Goal: Task Accomplishment & Management: Use online tool/utility

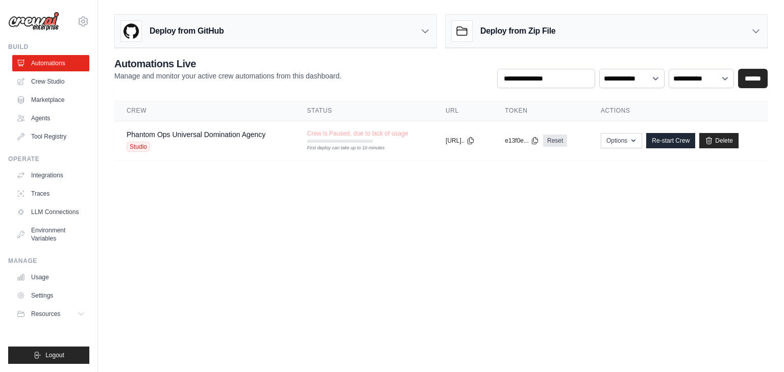
click at [304, 37] on div "Deploy from GitHub" at bounding box center [275, 31] width 321 height 33
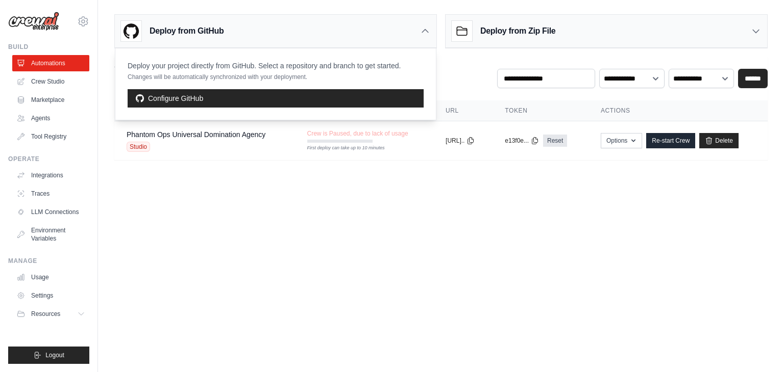
click at [304, 37] on div "Deploy from GitHub" at bounding box center [275, 31] width 321 height 33
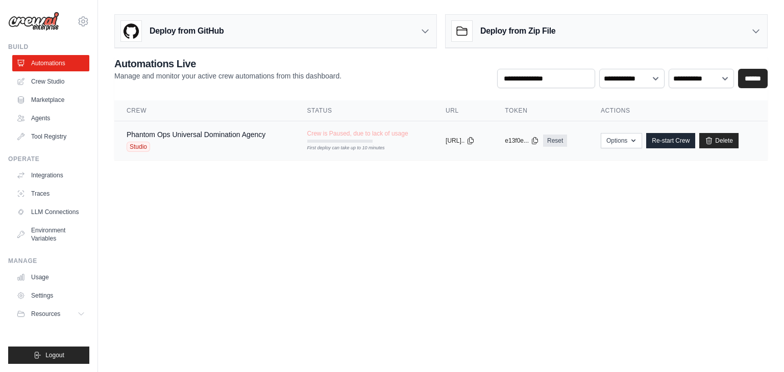
click at [396, 131] on span "Crew is Paused, due to lack of usage" at bounding box center [357, 134] width 101 height 8
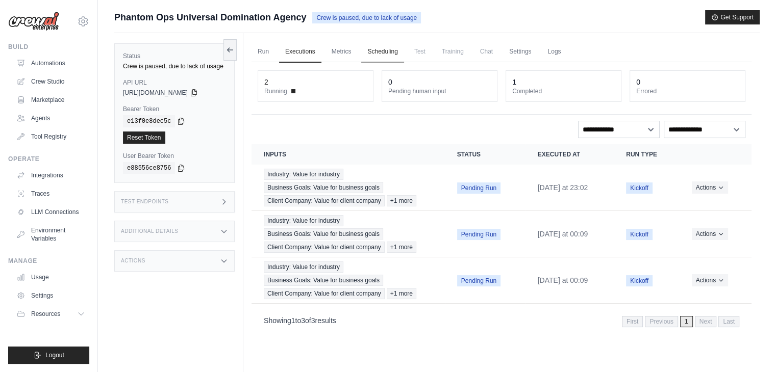
click at [398, 47] on link "Scheduling" at bounding box center [382, 51] width 42 height 21
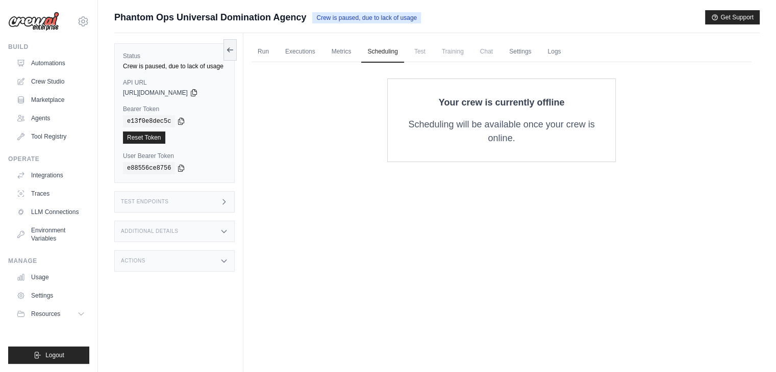
click at [401, 22] on span "Crew is paused, due to lack of usage" at bounding box center [366, 17] width 109 height 11
click at [402, 17] on span "Crew is paused, due to lack of usage" at bounding box center [366, 17] width 109 height 11
click at [567, 48] on link "Logs" at bounding box center [554, 51] width 26 height 21
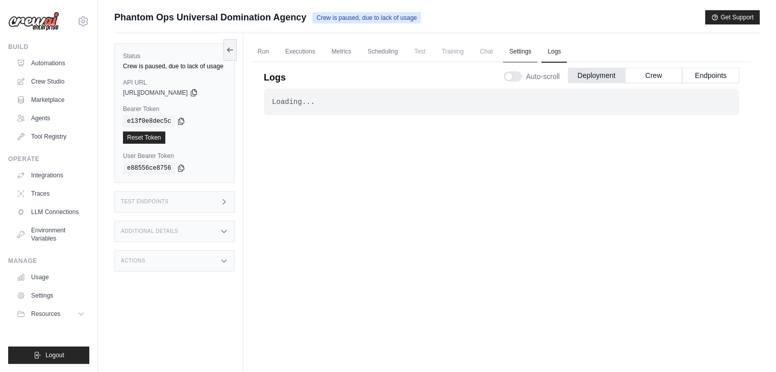
click at [537, 54] on link "Settings" at bounding box center [520, 51] width 34 height 21
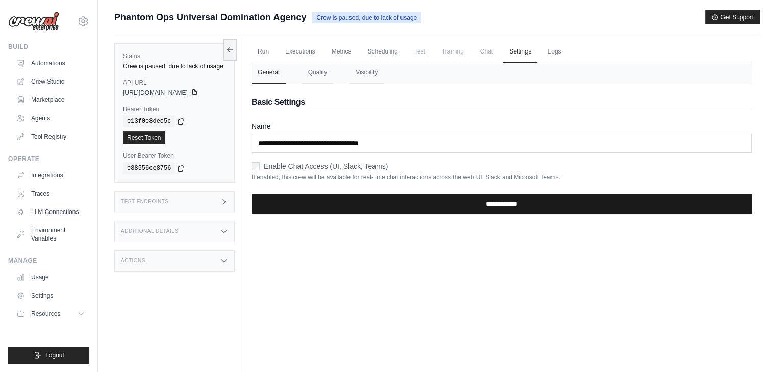
click at [510, 207] on input "**********" at bounding box center [501, 204] width 500 height 20
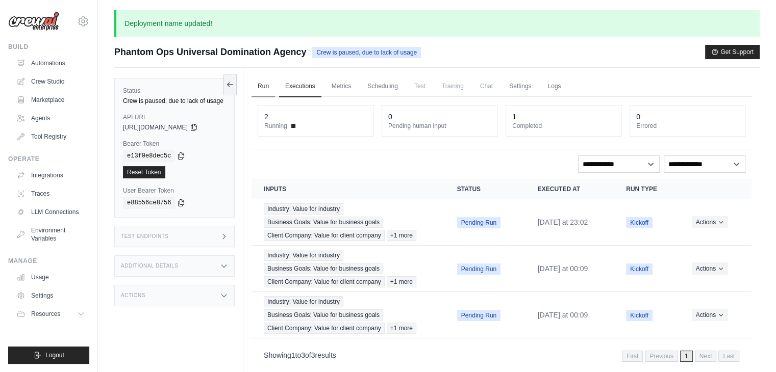
click at [265, 90] on link "Run" at bounding box center [262, 86] width 23 height 21
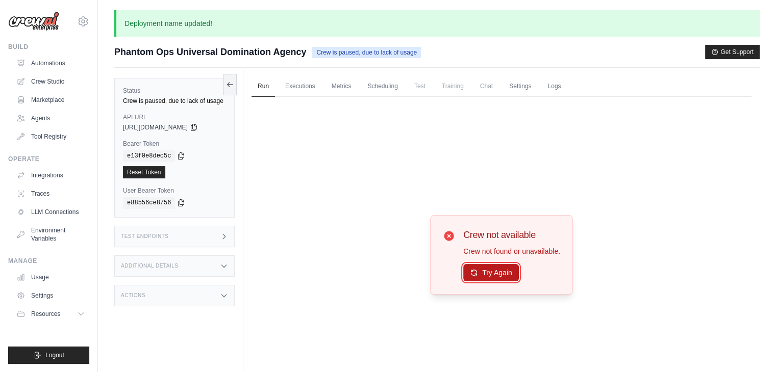
click at [507, 273] on button "Try Again" at bounding box center [491, 272] width 56 height 17
click at [154, 45] on span "Phantom Ops Universal Domination Agency" at bounding box center [210, 52] width 192 height 14
click at [190, 246] on div "Test Endpoints" at bounding box center [174, 236] width 120 height 21
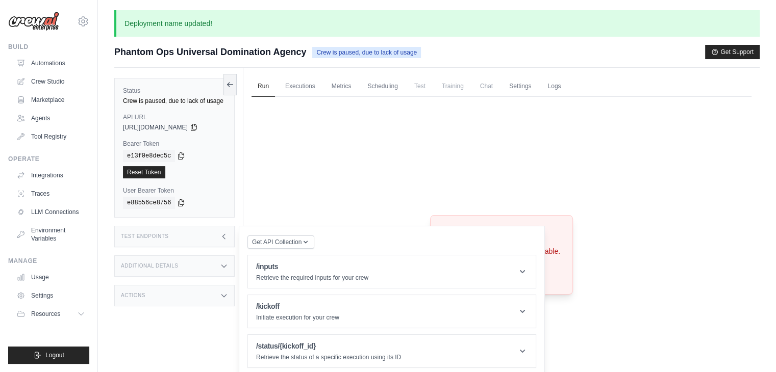
scroll to position [78, 0]
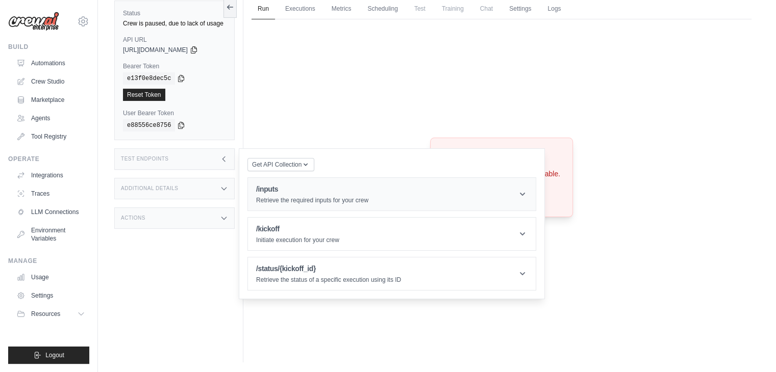
click at [384, 204] on header "/inputs Retrieve the required inputs for your crew" at bounding box center [392, 194] width 288 height 33
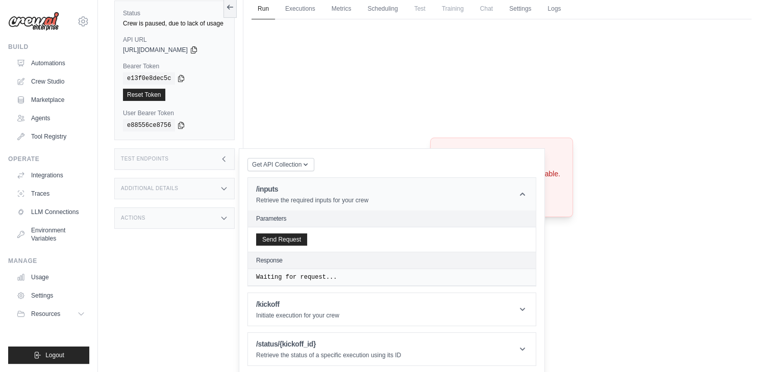
scroll to position [87, 0]
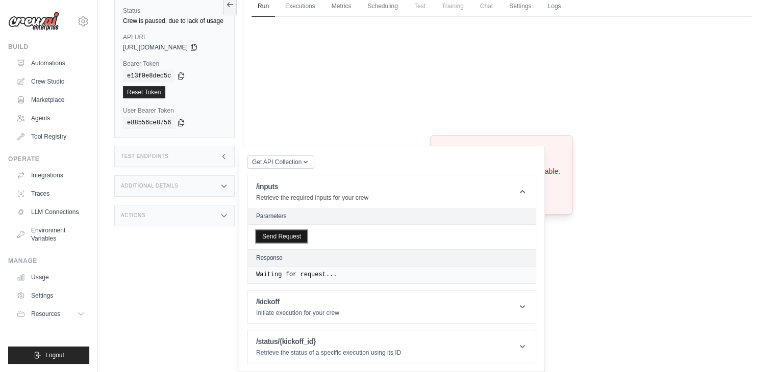
click at [271, 236] on button "Send Request" at bounding box center [281, 237] width 51 height 12
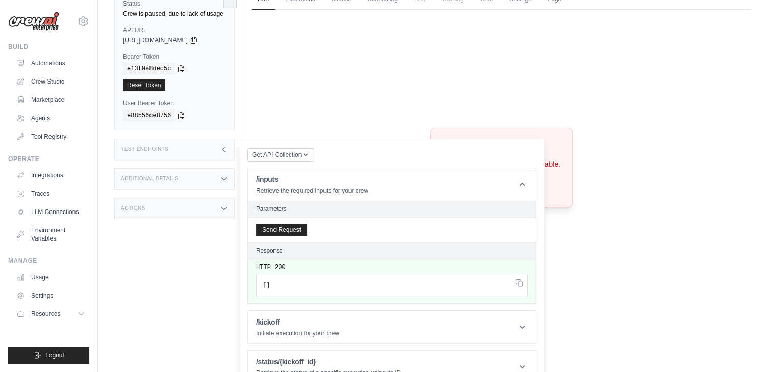
scroll to position [114, 0]
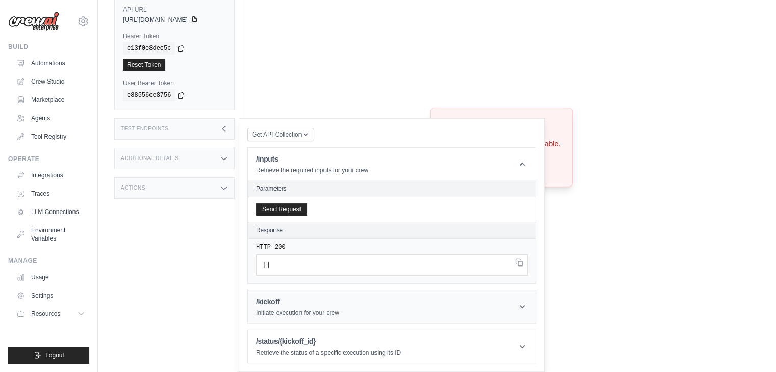
click at [303, 317] on p "Initiate execution for your crew" at bounding box center [297, 313] width 83 height 8
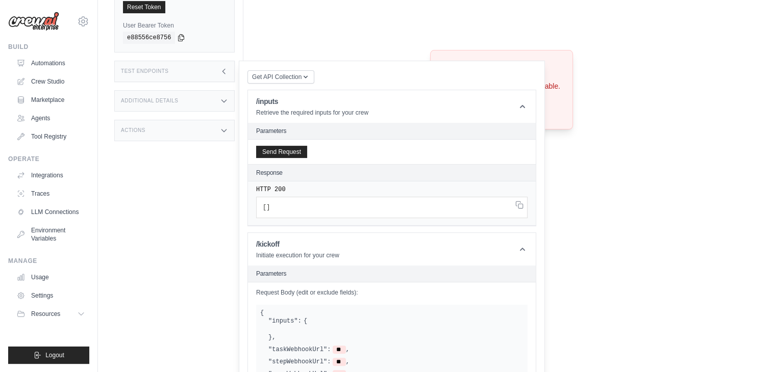
scroll to position [324, 0]
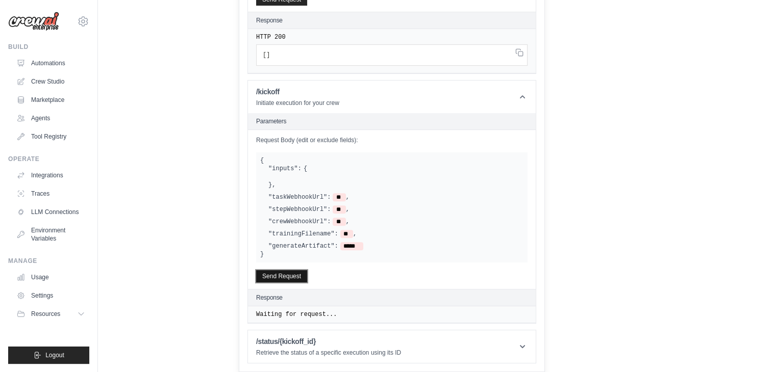
click at [295, 274] on button "Send Request" at bounding box center [281, 276] width 51 height 12
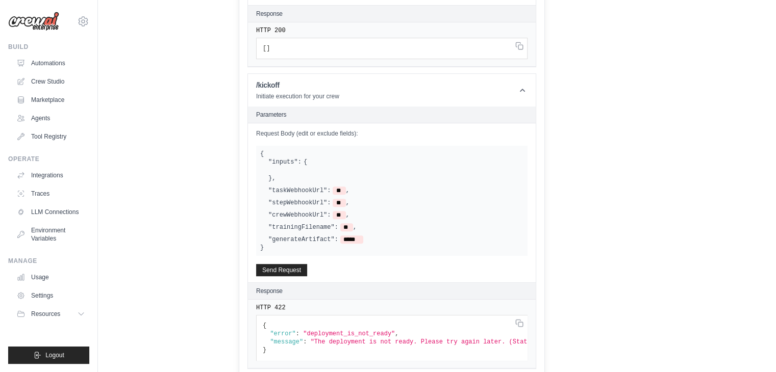
scroll to position [384, 0]
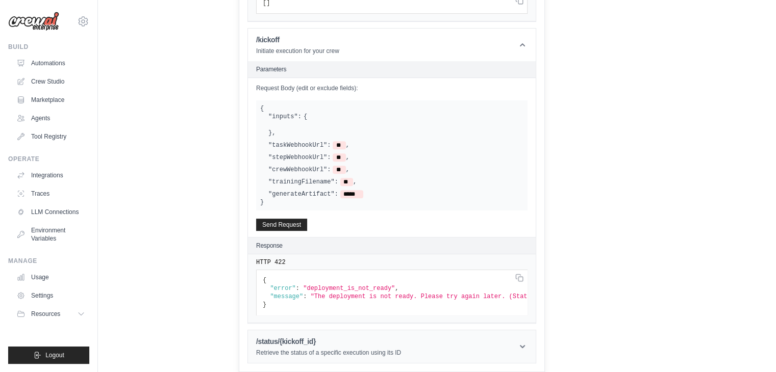
click at [324, 339] on h1 "/status/{kickoff_id}" at bounding box center [328, 342] width 145 height 10
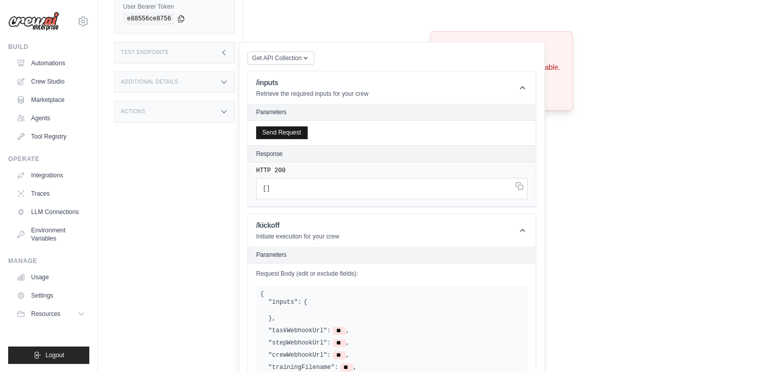
scroll to position [0, 0]
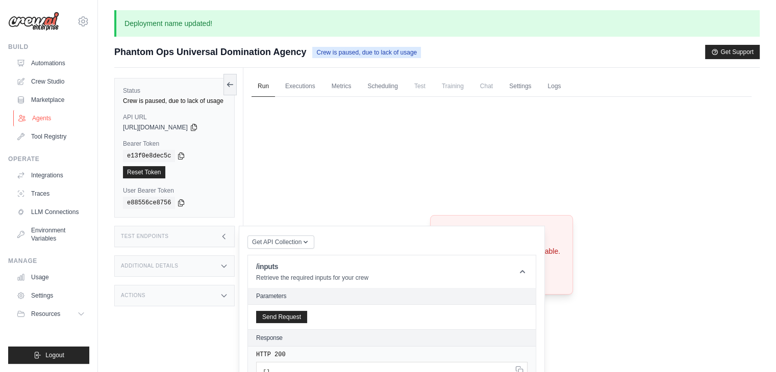
click at [50, 121] on link "Agents" at bounding box center [51, 118] width 77 height 16
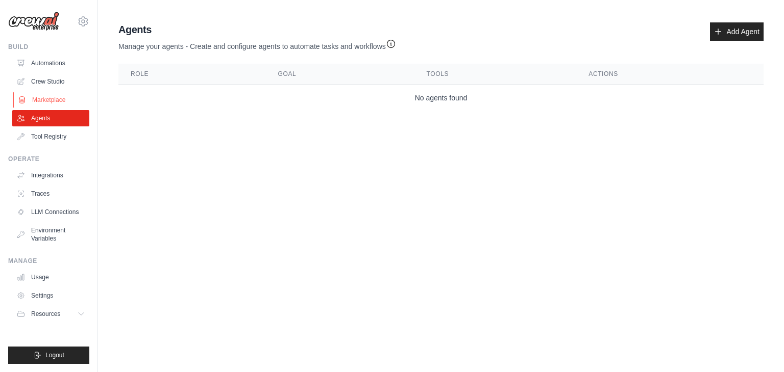
click at [57, 97] on link "Marketplace" at bounding box center [51, 100] width 77 height 16
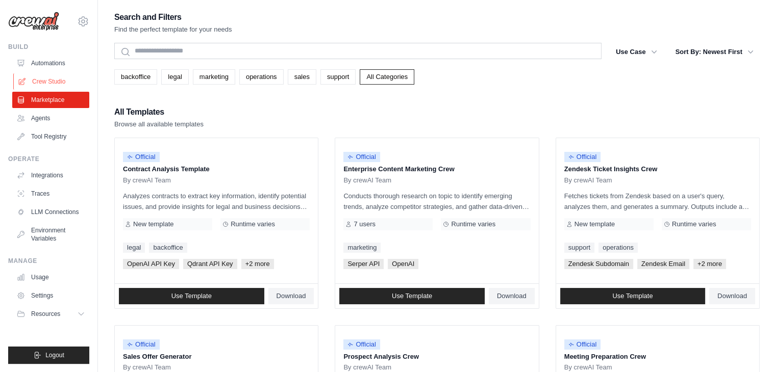
click at [64, 85] on link "Crew Studio" at bounding box center [51, 81] width 77 height 16
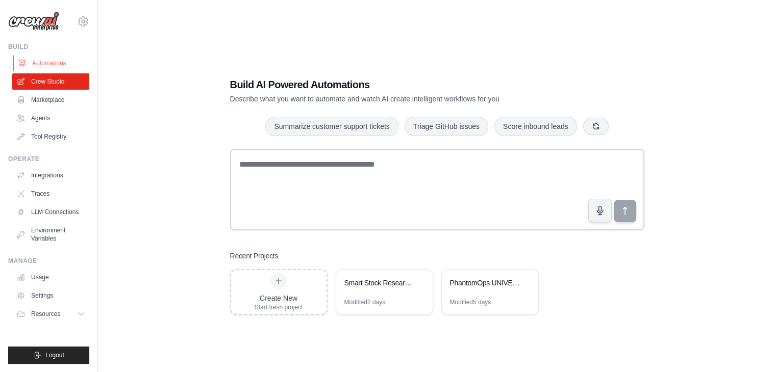
click at [67, 63] on link "Automations" at bounding box center [51, 63] width 77 height 16
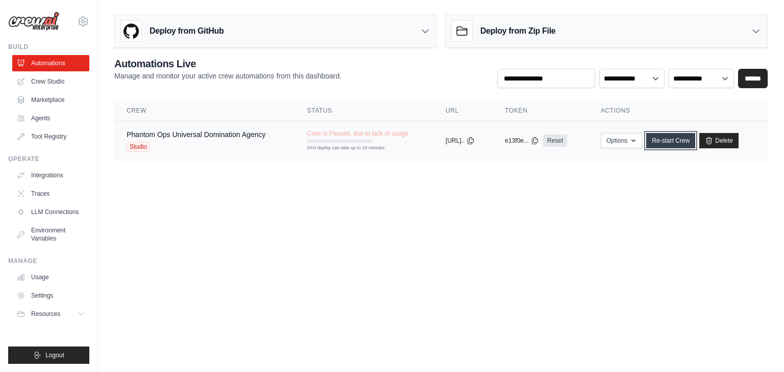
click at [683, 144] on link "Re-start Crew" at bounding box center [670, 140] width 49 height 15
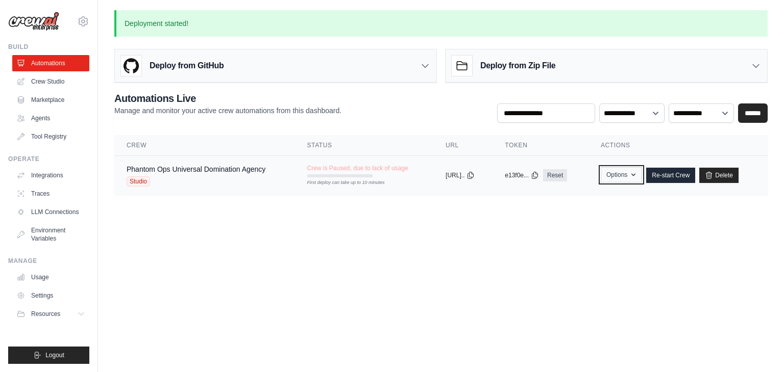
click at [642, 180] on button "Options" at bounding box center [620, 174] width 41 height 15
click at [675, 178] on link "Re-start Crew" at bounding box center [670, 175] width 49 height 15
